Goal: Task Accomplishment & Management: Use online tool/utility

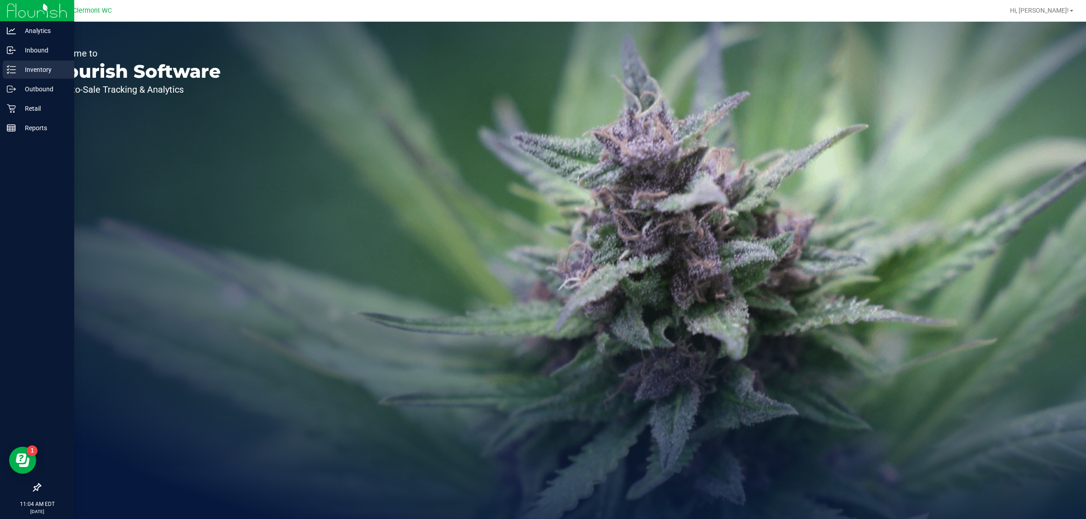
click at [43, 71] on p "Inventory" at bounding box center [43, 69] width 54 height 11
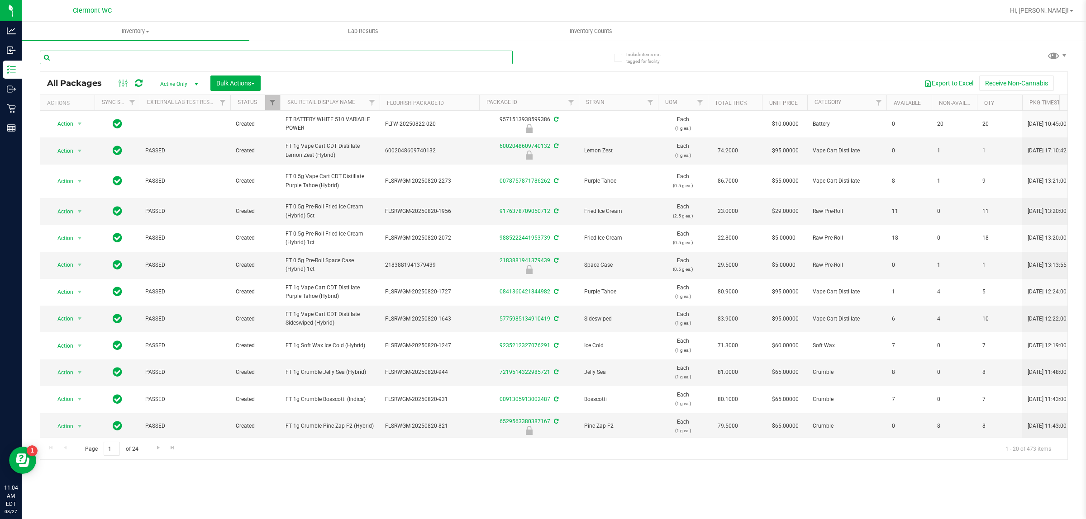
click at [234, 56] on input "text" at bounding box center [276, 58] width 473 height 14
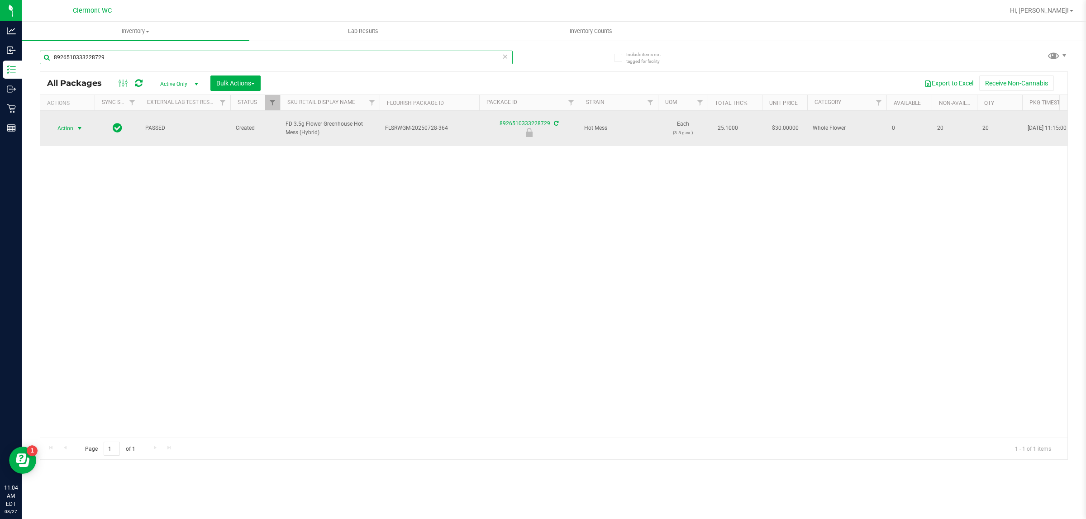
type input "8926510333228729"
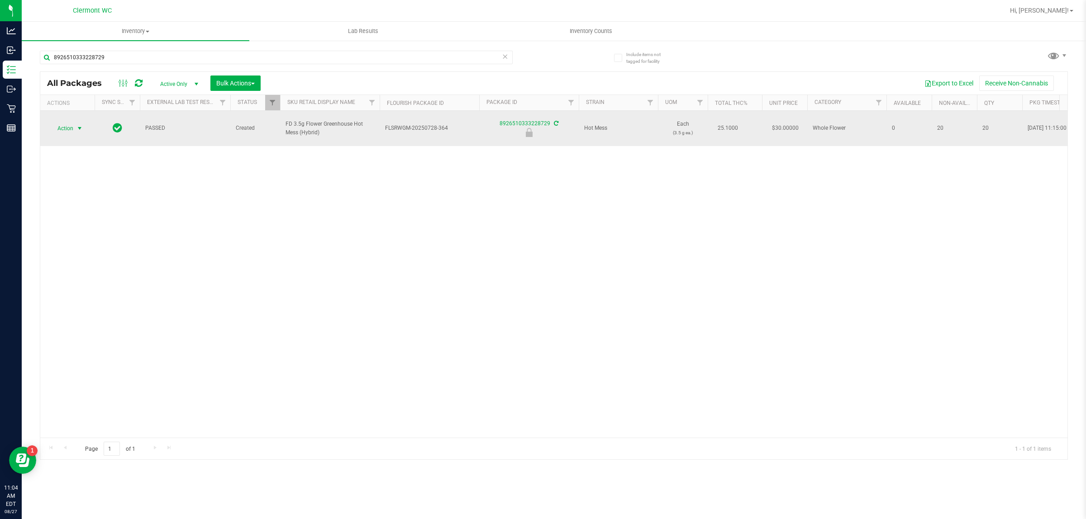
click at [63, 129] on span "Action" at bounding box center [61, 128] width 24 height 13
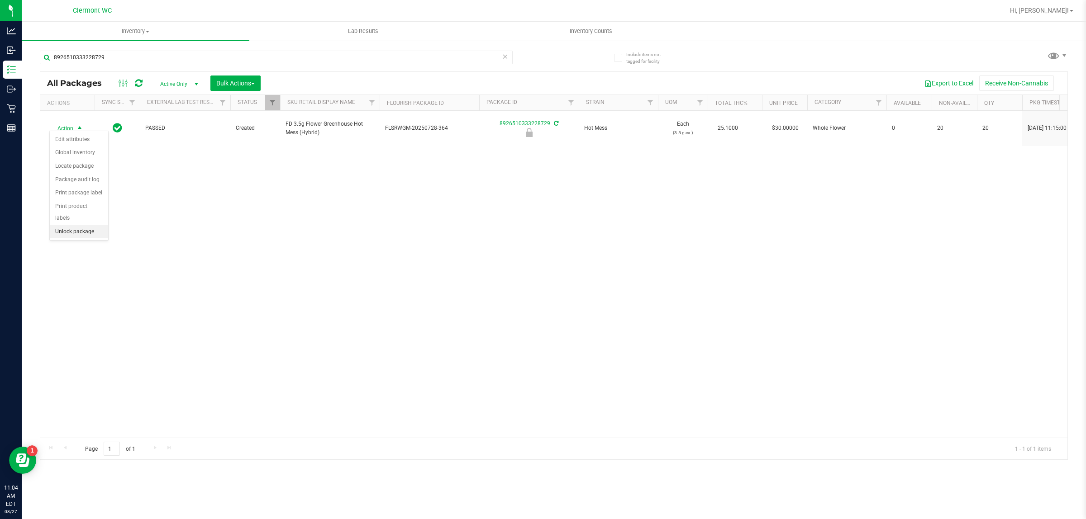
click at [79, 225] on li "Unlock package" at bounding box center [79, 232] width 58 height 14
